Goal: Information Seeking & Learning: Learn about a topic

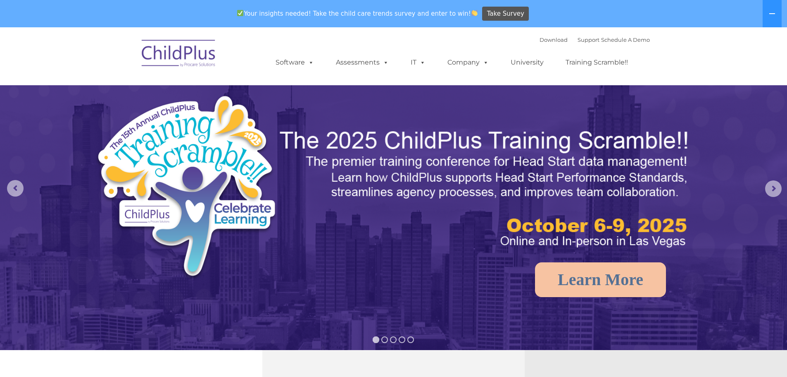
select select "MEDIUM"
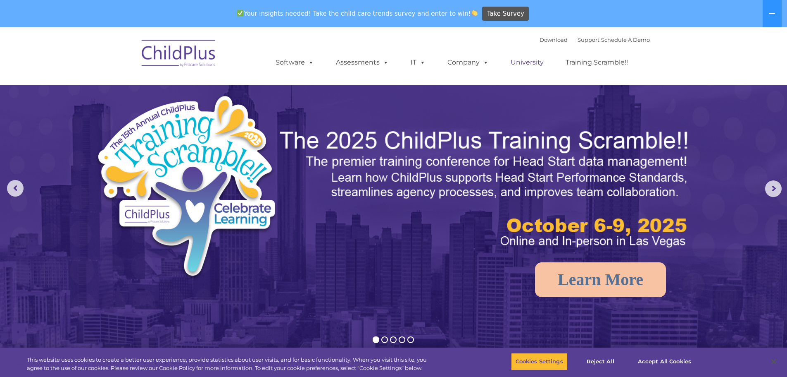
click at [523, 62] on link "University" at bounding box center [528, 62] width 50 height 17
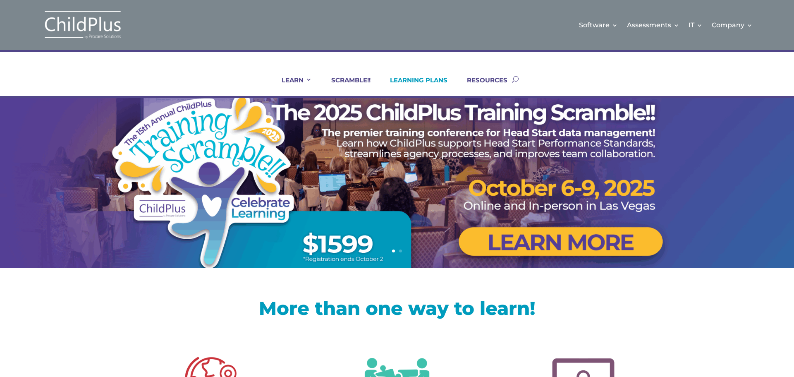
click at [409, 78] on link "LEARNING PLANS" at bounding box center [413, 86] width 68 height 20
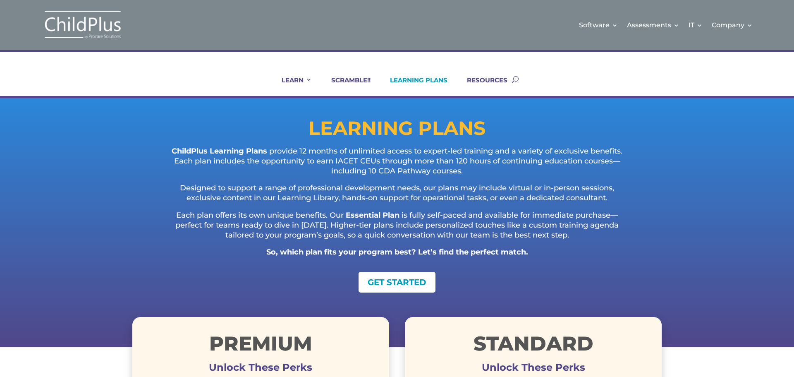
click at [98, 232] on div "LEARNING PLANS ChildPlus Learning Plans provide 12 months of unlimited access t…" at bounding box center [397, 222] width 794 height 249
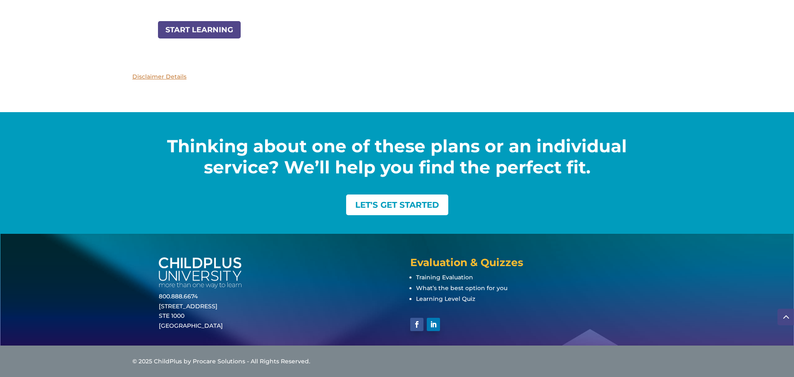
scroll to position [1072, 0]
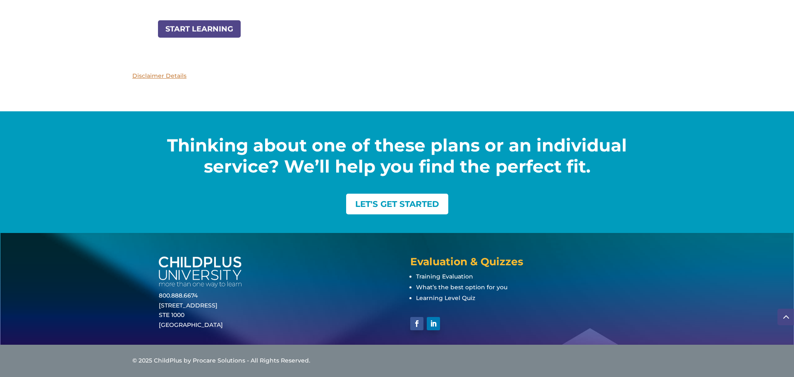
click at [158, 74] on p "Disclaimer Details" at bounding box center [396, 76] width 529 height 10
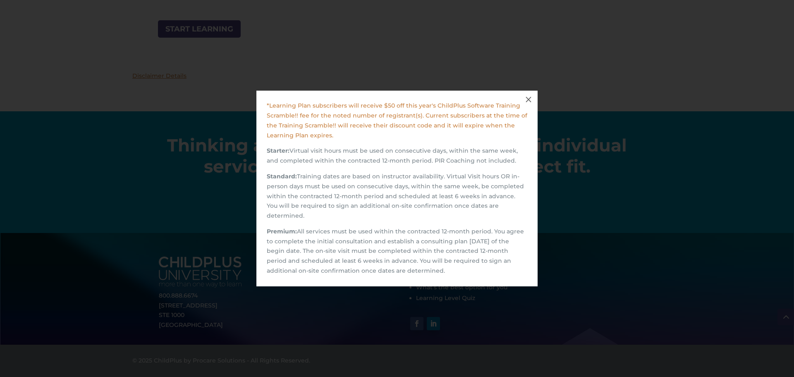
click at [529, 101] on span "M" at bounding box center [528, 100] width 12 height 12
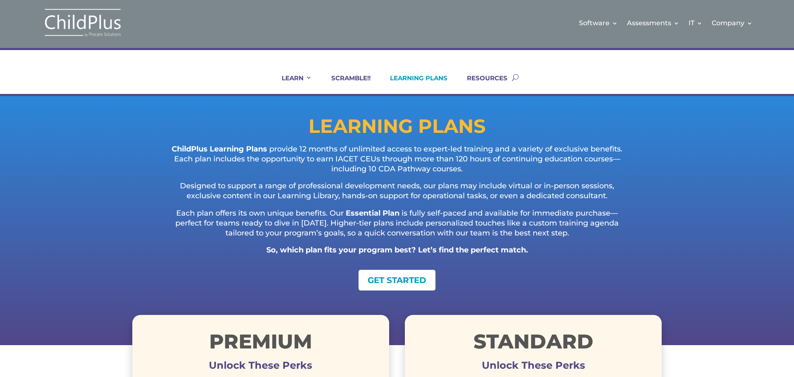
scroll to position [0, 0]
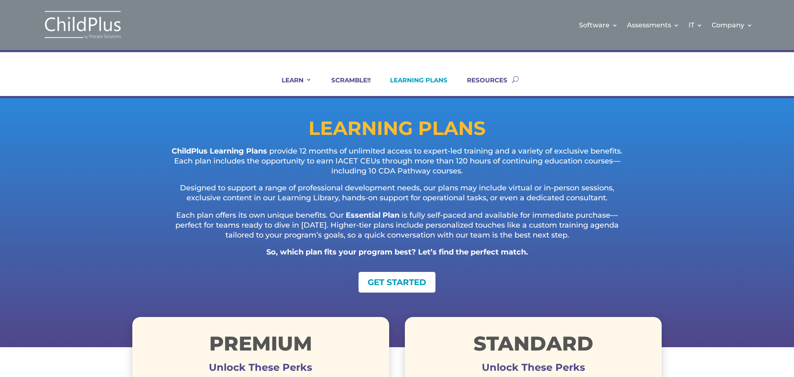
click at [73, 26] on img at bounding box center [82, 25] width 83 height 30
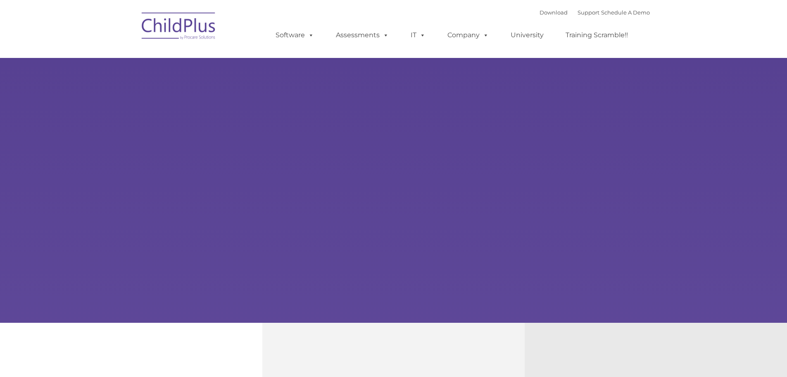
type input ""
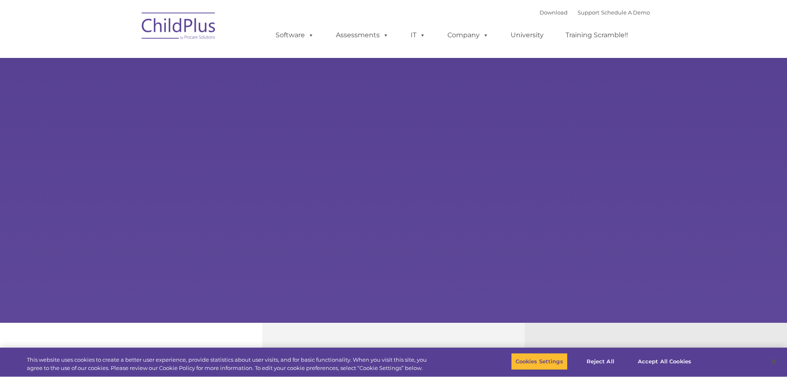
select select "MEDIUM"
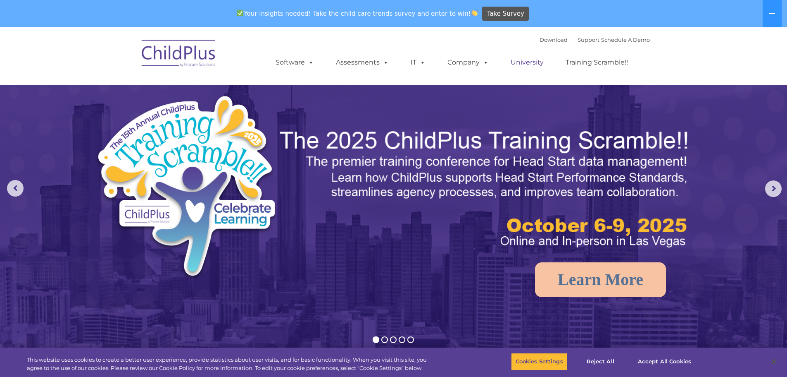
click at [539, 62] on link "University" at bounding box center [528, 62] width 50 height 17
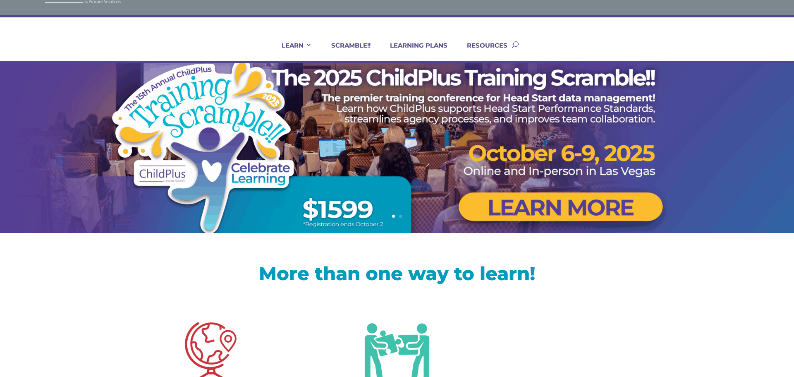
scroll to position [33, 0]
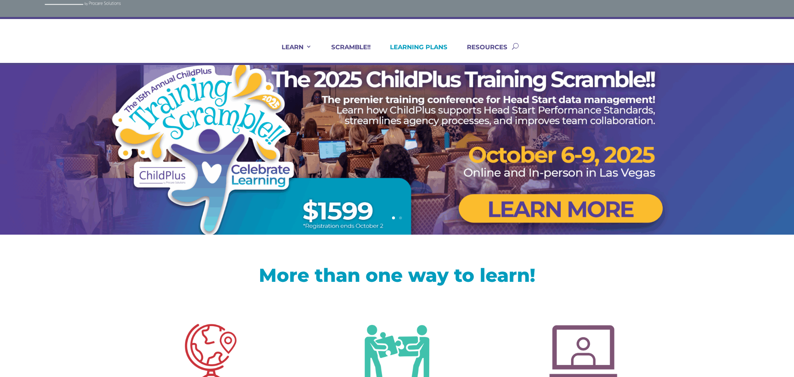
click at [413, 45] on link "LEARNING PLANS" at bounding box center [413, 53] width 68 height 20
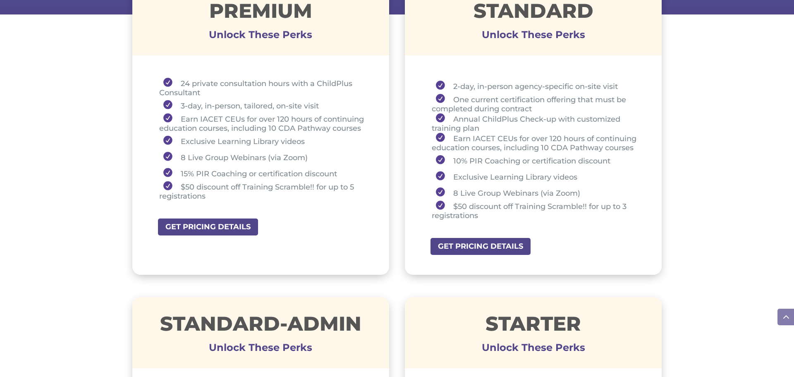
scroll to position [331, 0]
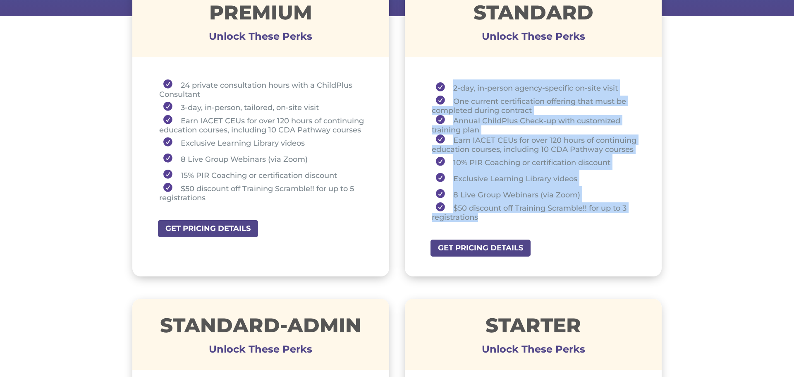
drag, startPoint x: 483, startPoint y: 216, endPoint x: 436, endPoint y: 87, distance: 137.7
click at [436, 87] on ul "2-day, in-person agency-specific on-site visit One current certification offeri…" at bounding box center [532, 154] width 215 height 150
copy ul "2-day, in-person agency-specific on-site visit One current certification offeri…"
